Goal: Communication & Community: Participate in discussion

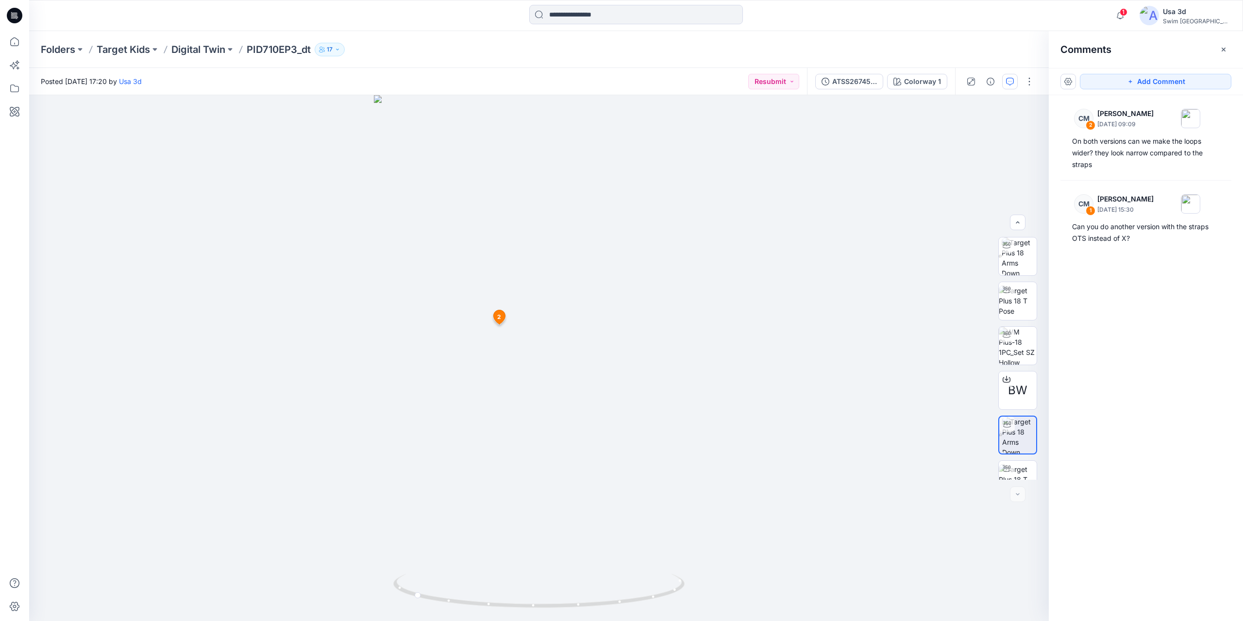
scroll to position [109, 0]
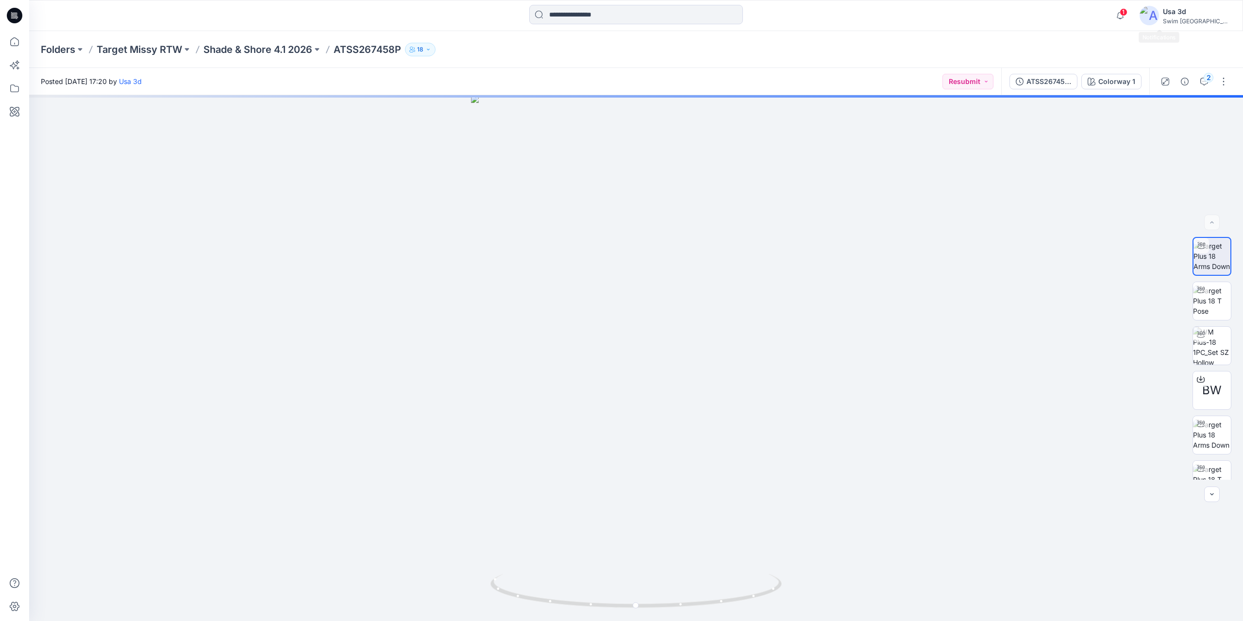
click at [1128, 13] on span "1" at bounding box center [1124, 12] width 8 height 8
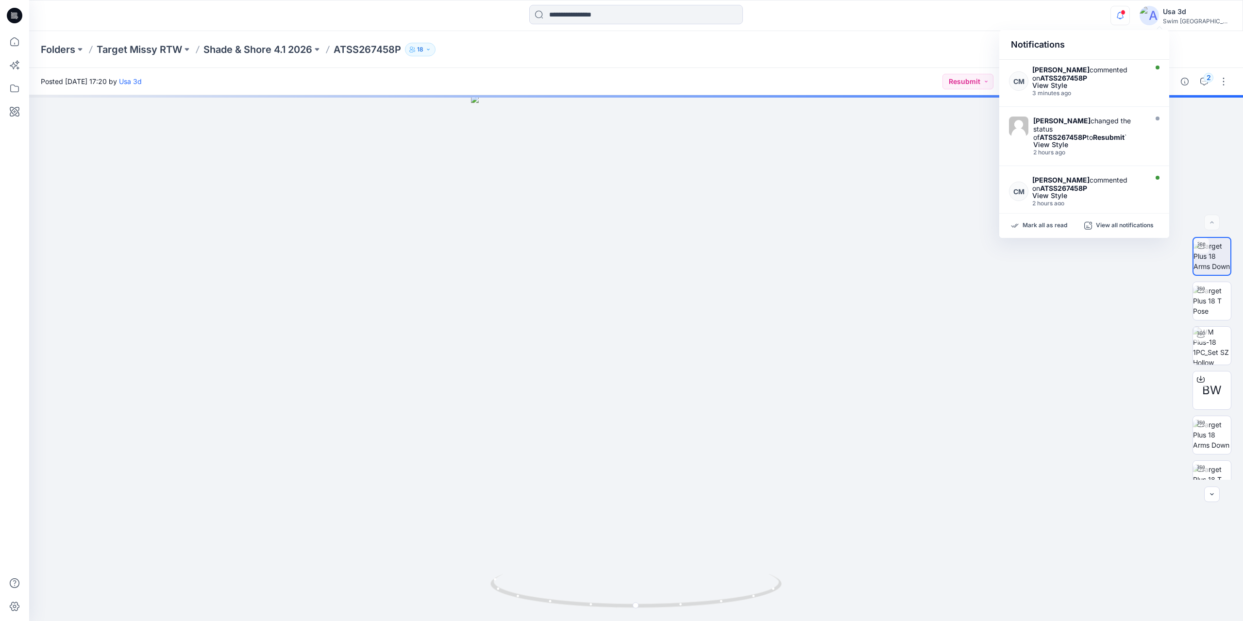
click at [1126, 13] on span at bounding box center [1123, 12] width 5 height 5
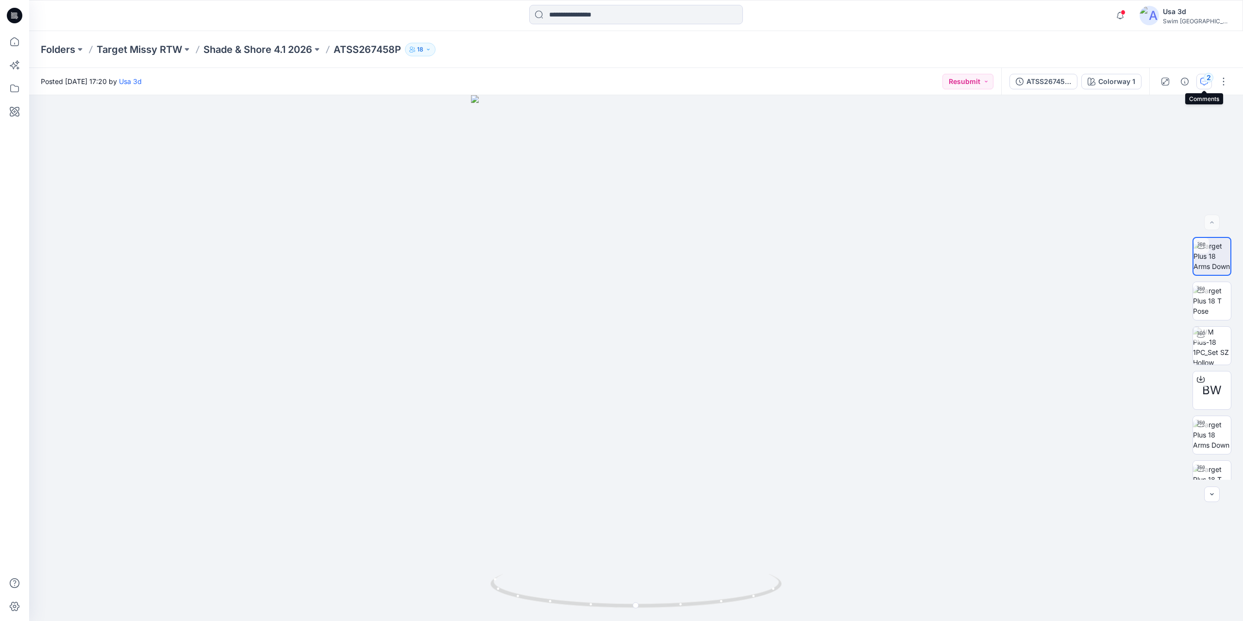
click at [1212, 84] on button "2" at bounding box center [1204, 82] width 16 height 16
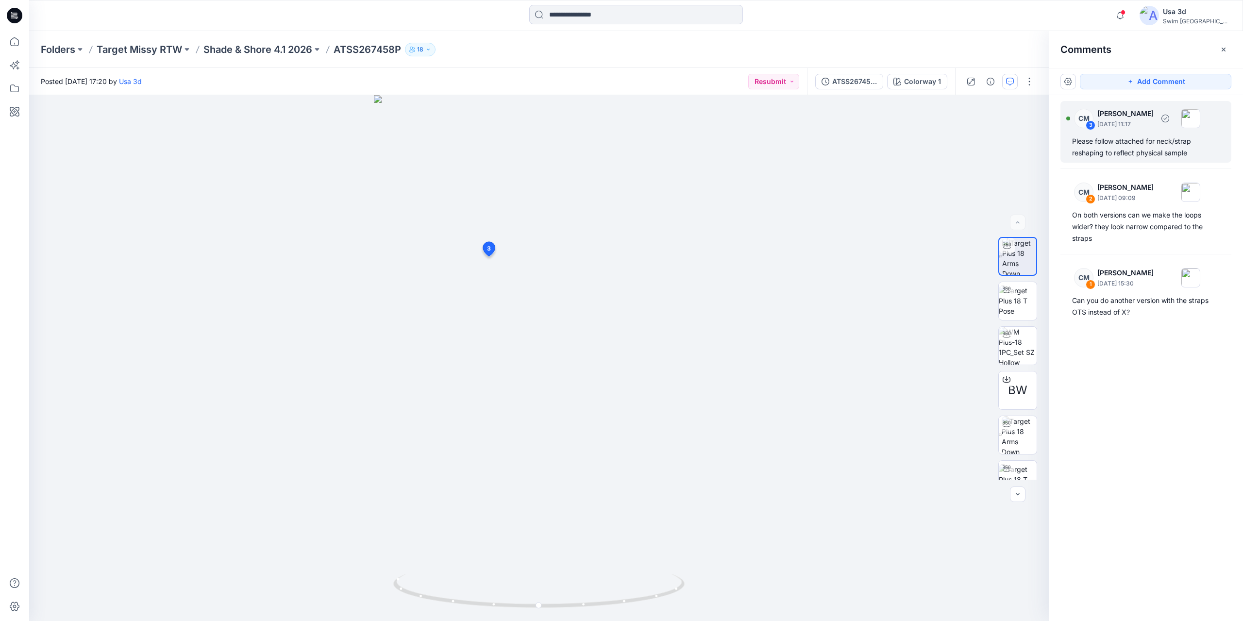
click at [1111, 147] on div "Please follow attached for neck/strap reshaping to reflect physical sample" at bounding box center [1146, 146] width 148 height 23
click at [1140, 145] on div "Please follow attached for neck/strap reshaping to reflect physical sample" at bounding box center [1146, 146] width 148 height 23
click at [1114, 332] on div "CM 3 Caitlin Magrane October 01, 2025 11:17 Please follow attached for neck/str…" at bounding box center [1146, 340] width 194 height 490
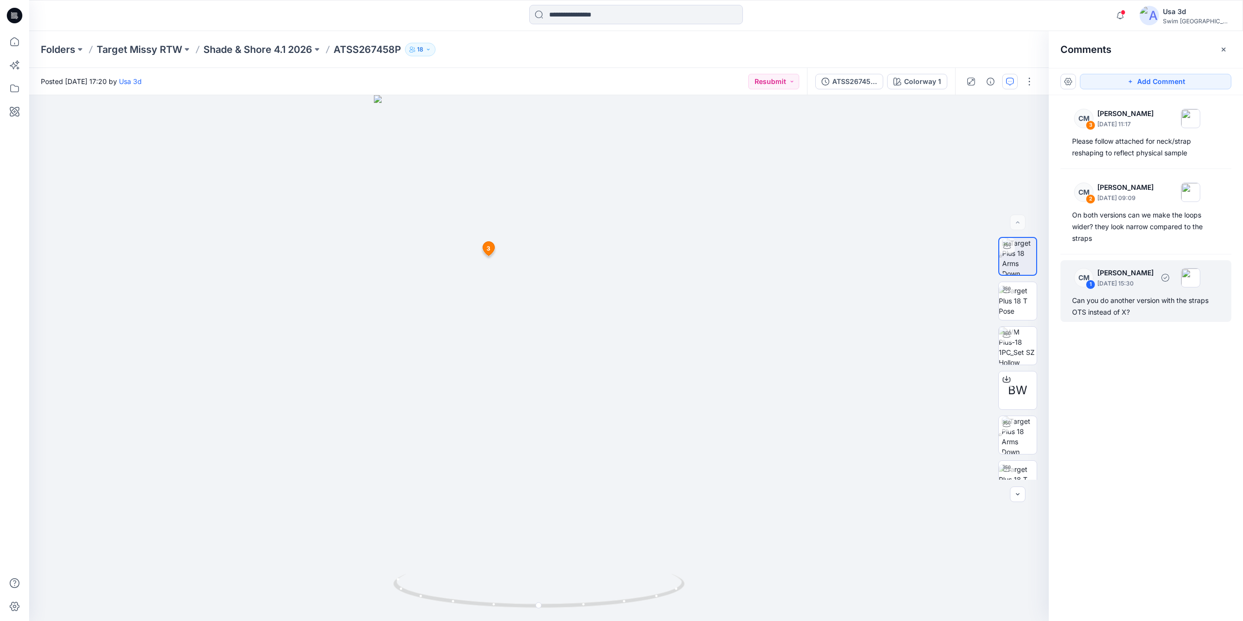
click at [1119, 306] on div "Can you do another version with the straps OTS instead of X?" at bounding box center [1146, 306] width 148 height 23
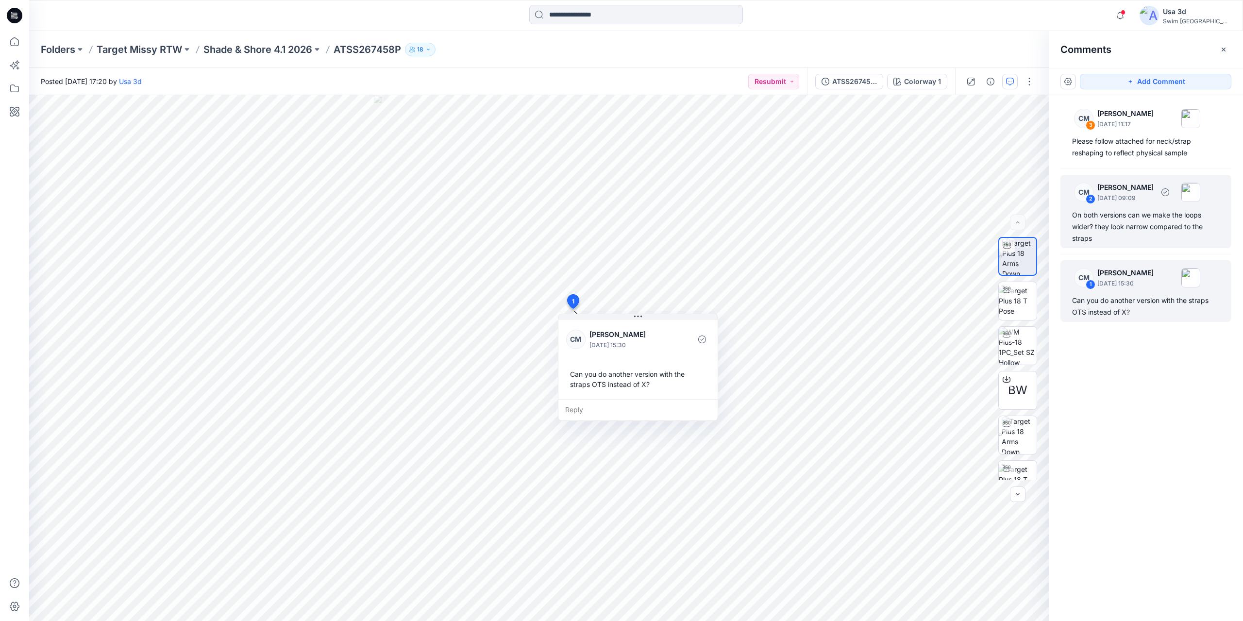
click at [1144, 205] on div "CM 2 Caitlin Magrane October 01, 2025 09:09" at bounding box center [1133, 192] width 134 height 27
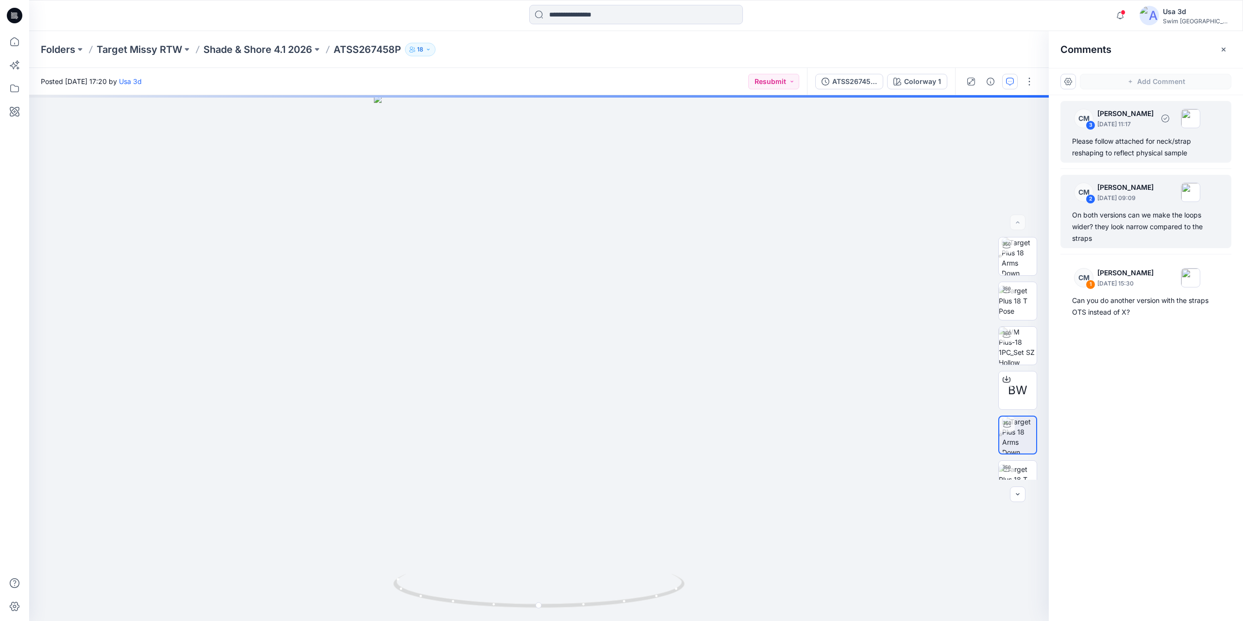
click at [1141, 153] on div "Please follow attached for neck/strap reshaping to reflect physical sample" at bounding box center [1146, 146] width 148 height 23
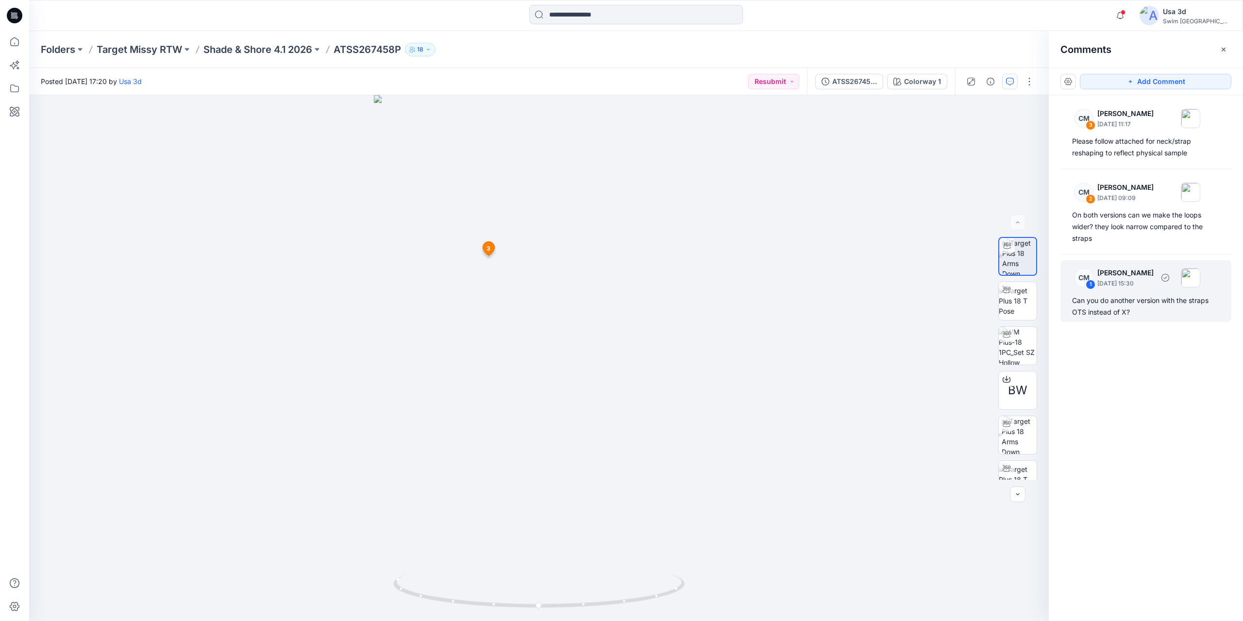
click at [1120, 314] on div "Can you do another version with the straps OTS instead of X?" at bounding box center [1146, 306] width 148 height 23
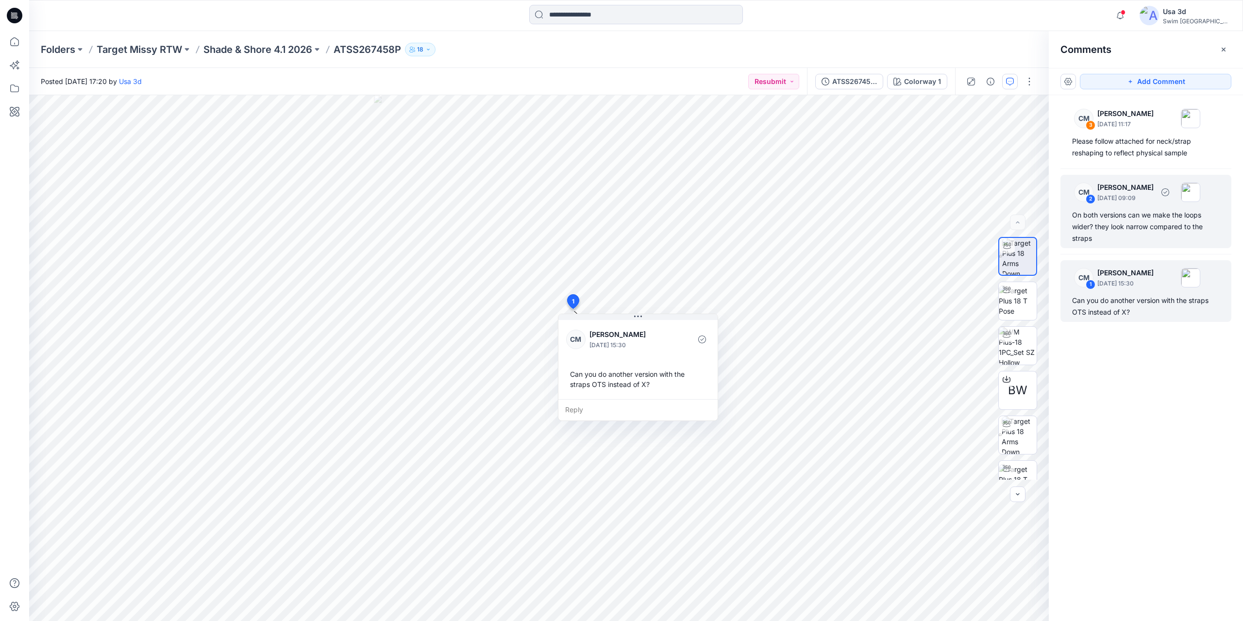
click at [1123, 235] on div "On both versions can we make the loops wider? they look narrow compared to the …" at bounding box center [1146, 226] width 148 height 35
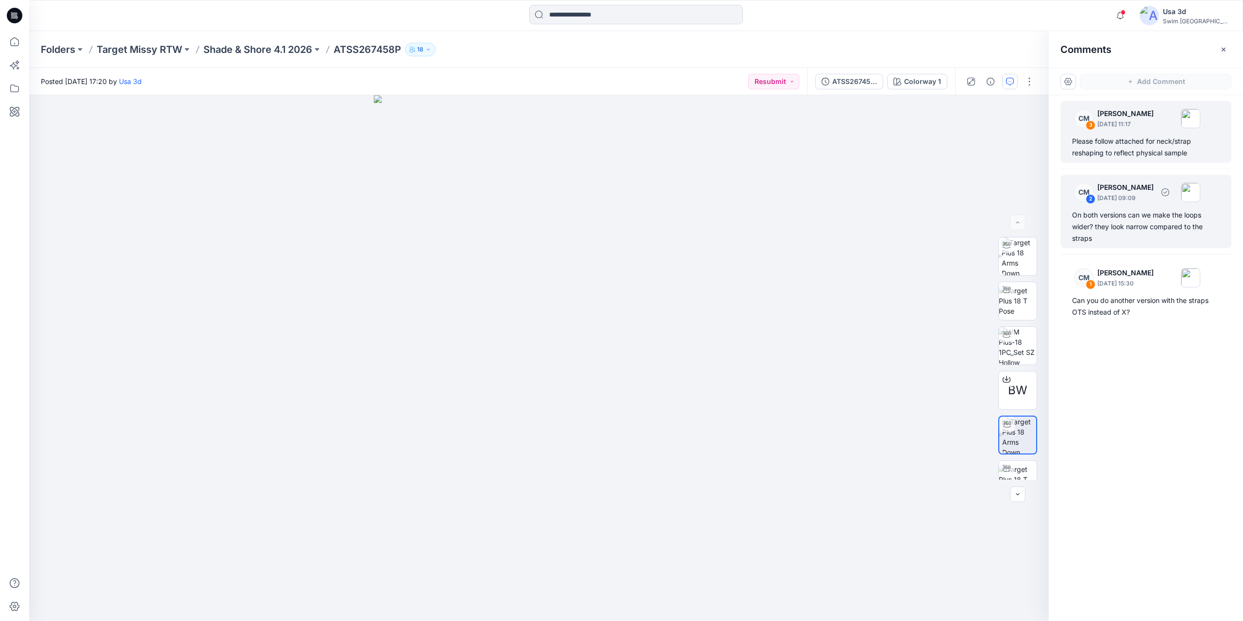
click at [1133, 157] on div "Please follow attached for neck/strap reshaping to reflect physical sample" at bounding box center [1146, 146] width 148 height 23
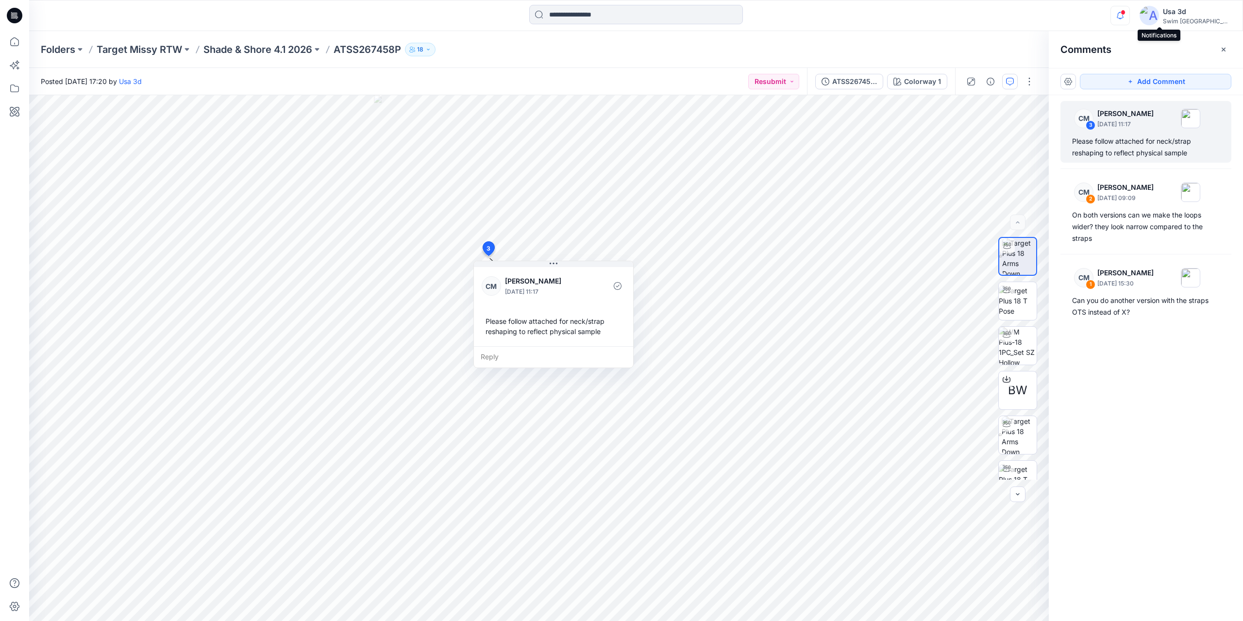
click at [1129, 17] on icon "button" at bounding box center [1120, 15] width 18 height 19
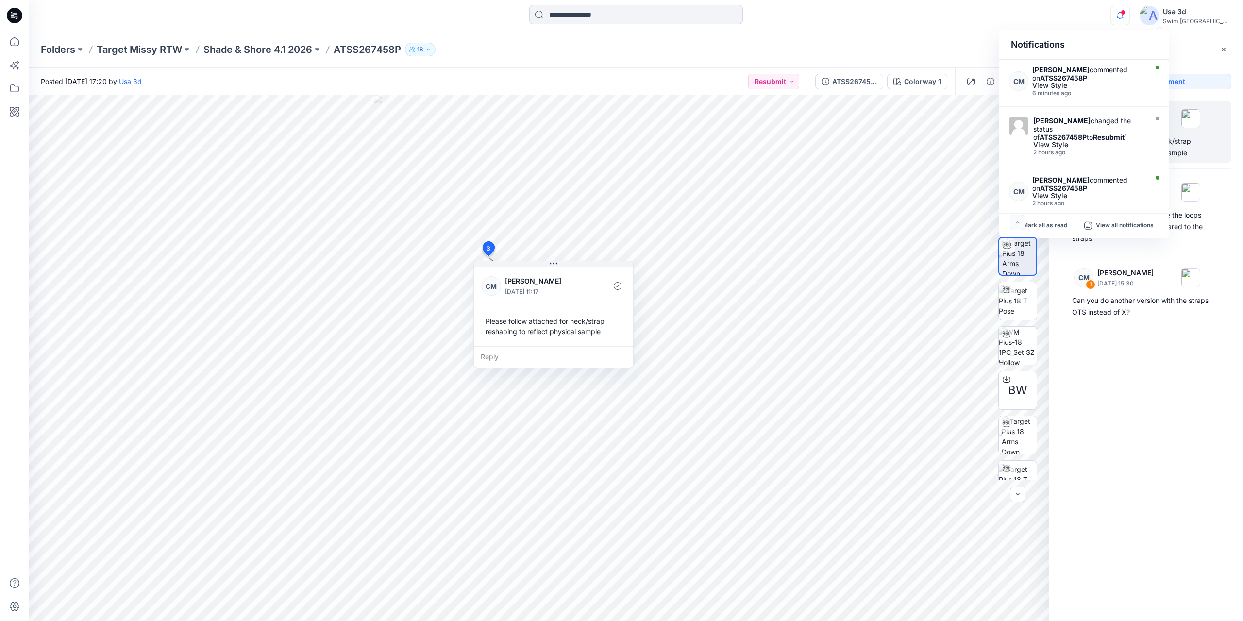
click at [1129, 17] on icon "button" at bounding box center [1120, 15] width 18 height 19
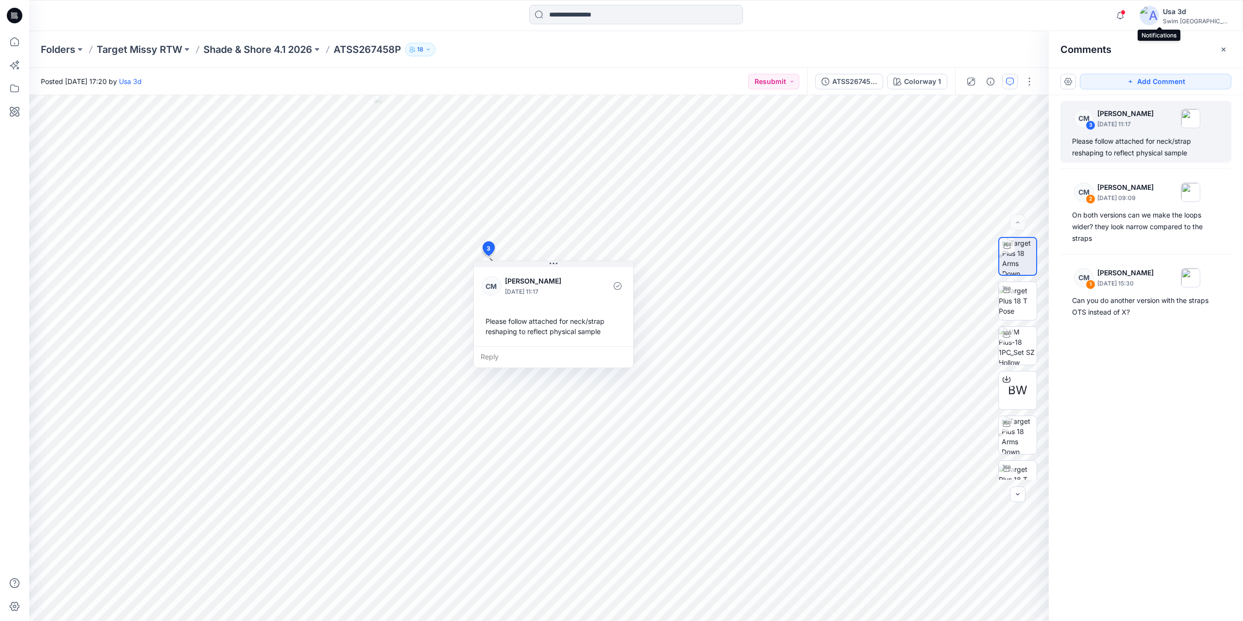
click at [1099, 441] on div "CM 3 Caitlin Magrane October 01, 2025 11:17 Please follow attached for neck/str…" at bounding box center [1146, 340] width 194 height 490
click at [1129, 15] on icon "button" at bounding box center [1120, 15] width 18 height 19
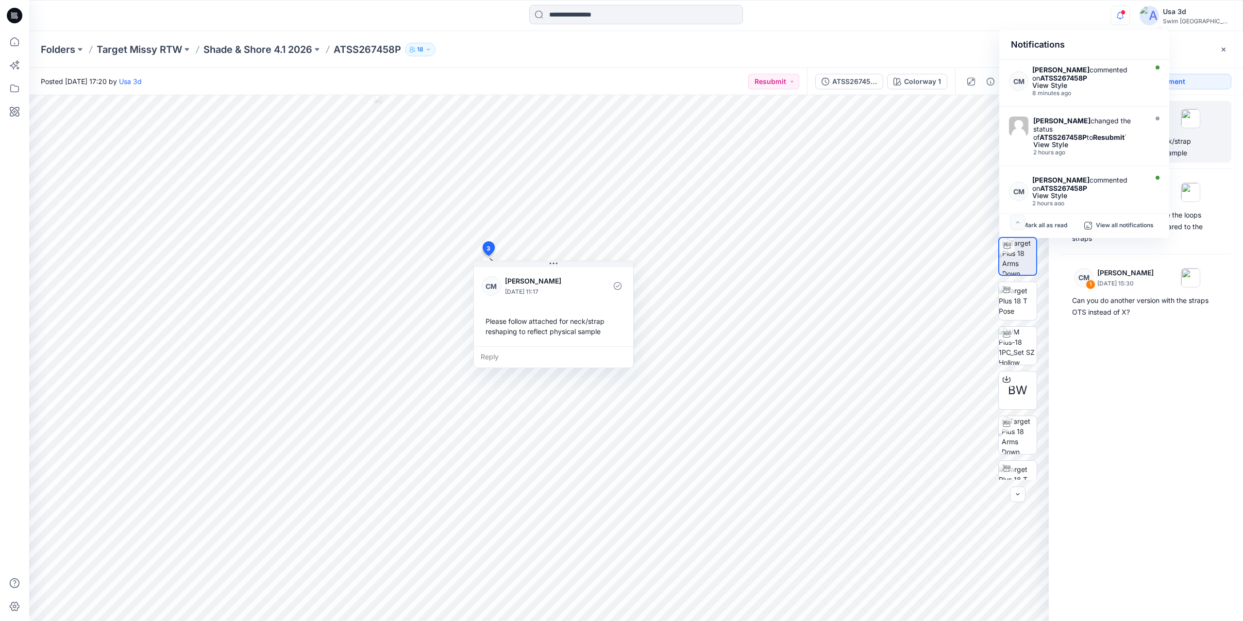
click at [1129, 15] on icon "button" at bounding box center [1120, 15] width 18 height 19
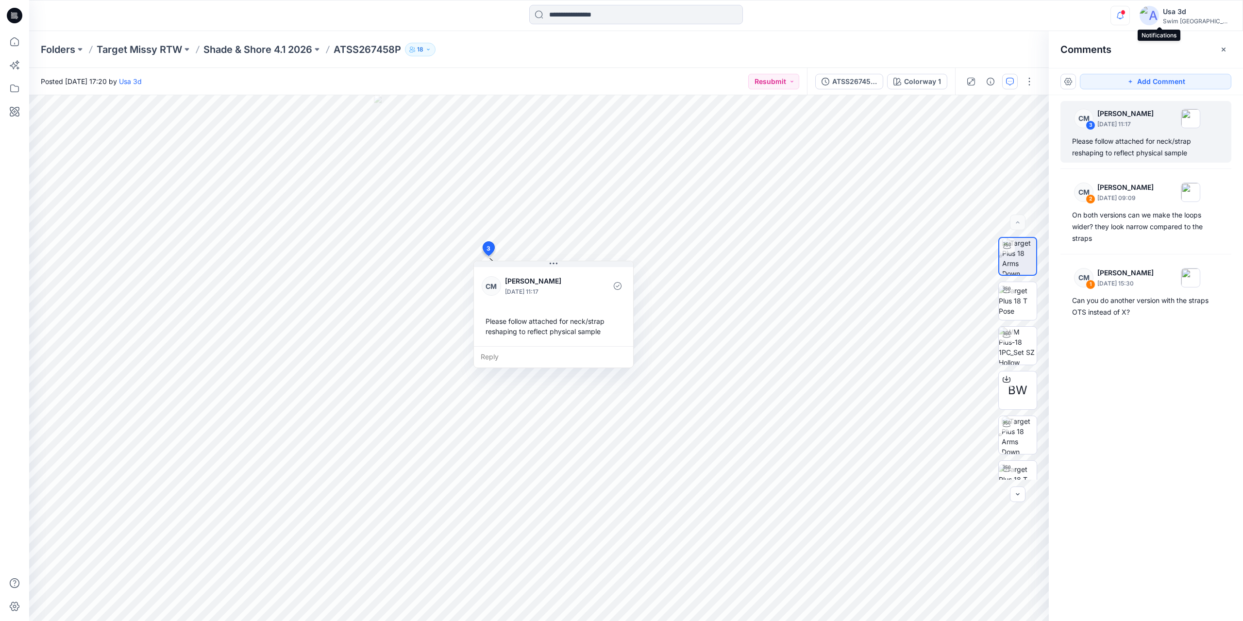
click at [1129, 16] on icon "button" at bounding box center [1120, 15] width 18 height 19
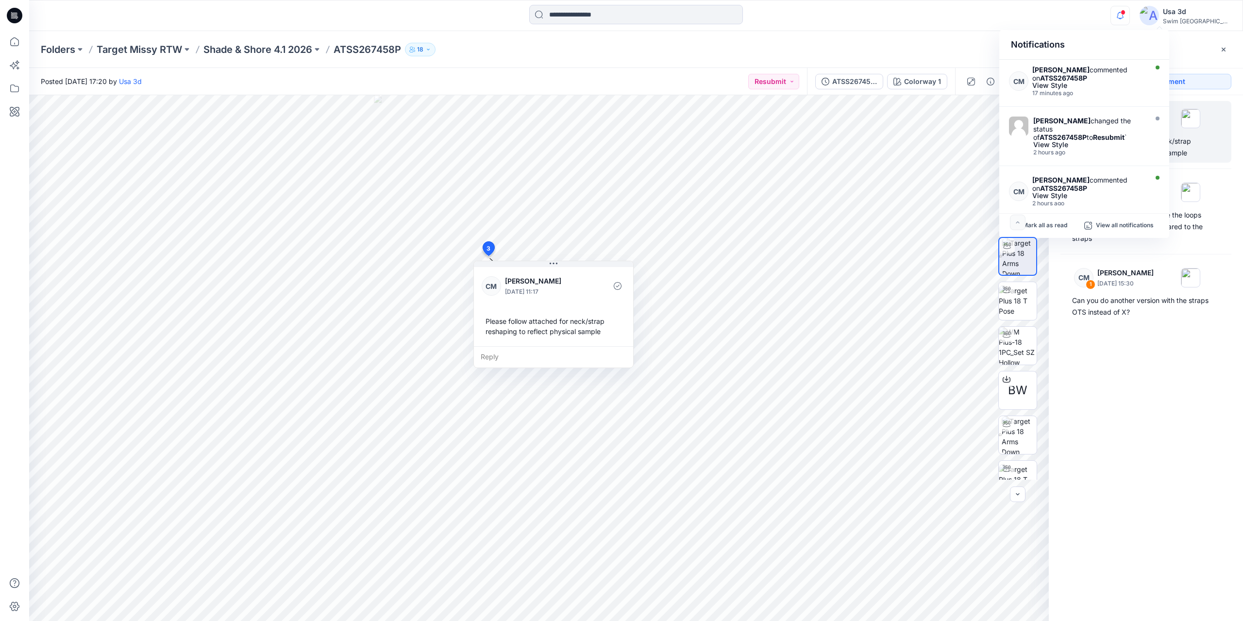
click at [1129, 16] on icon "button" at bounding box center [1120, 15] width 18 height 19
